Goal: Navigation & Orientation: Find specific page/section

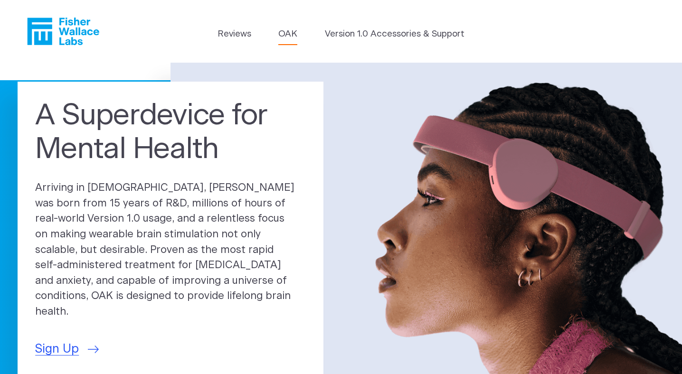
click at [287, 32] on link "OAK" at bounding box center [287, 34] width 19 height 13
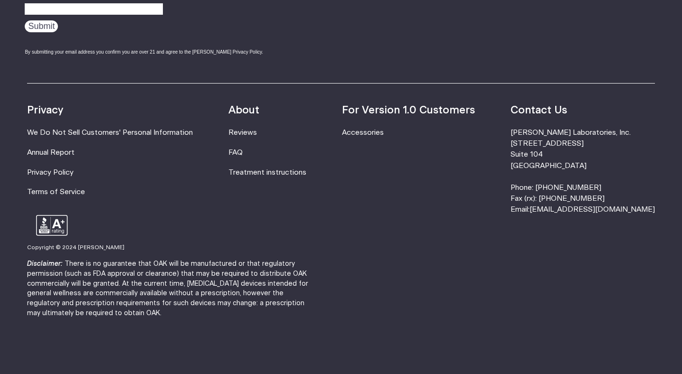
scroll to position [1693, 0]
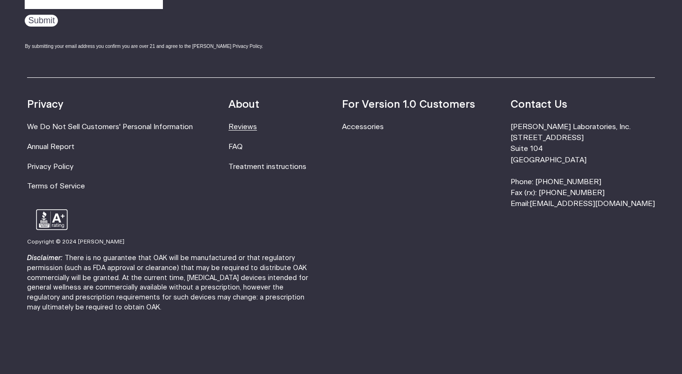
click at [257, 127] on link "Reviews" at bounding box center [242, 126] width 28 height 7
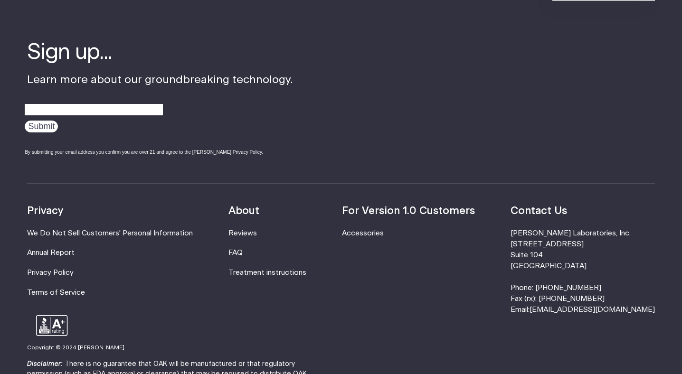
scroll to position [1197, 0]
click at [384, 232] on link "Accessories" at bounding box center [363, 232] width 42 height 7
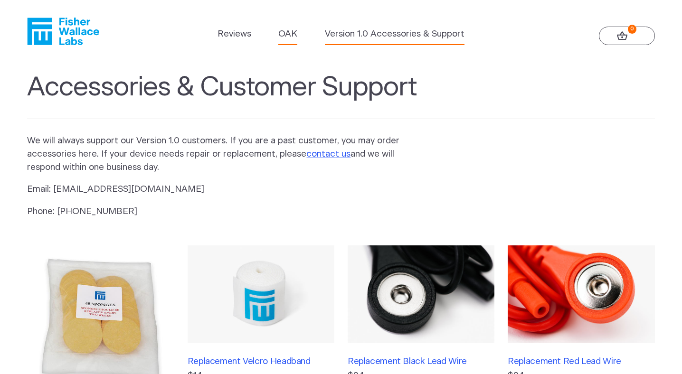
click at [285, 38] on link "OAK" at bounding box center [287, 34] width 19 height 13
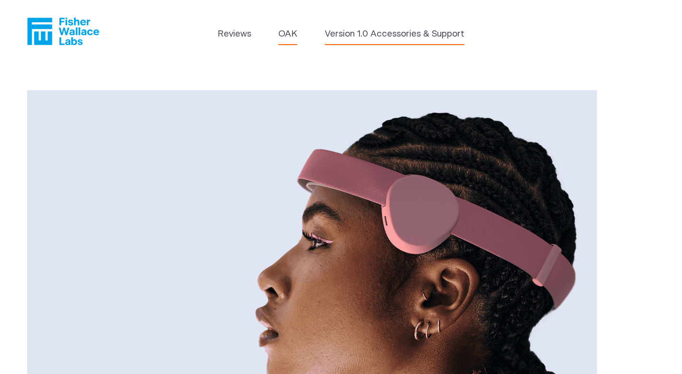
click at [340, 36] on link "Version 1.0 Accessories & Support" at bounding box center [395, 34] width 140 height 13
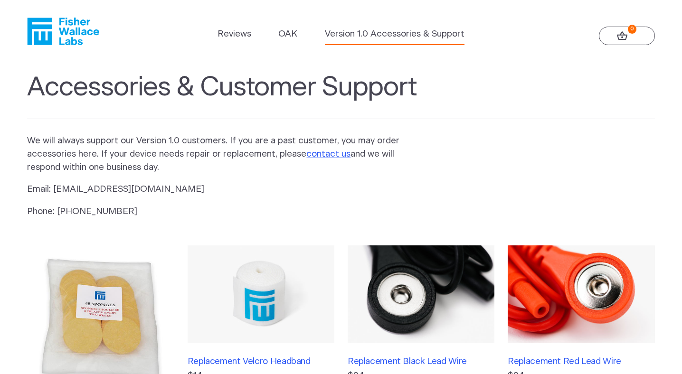
click at [619, 39] on icon at bounding box center [622, 35] width 10 height 9
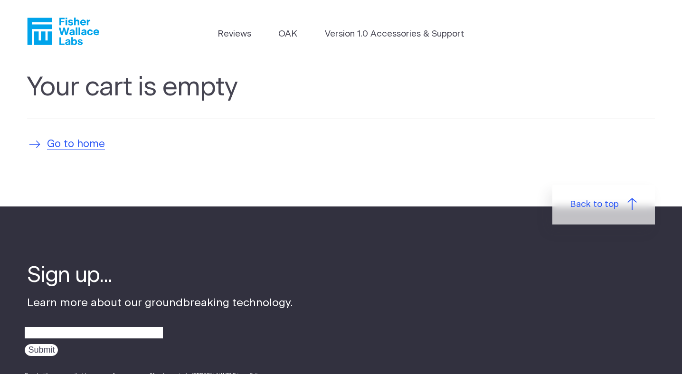
click at [79, 152] on span "Go to home" at bounding box center [76, 145] width 58 height 16
